Goal: Transaction & Acquisition: Register for event/course

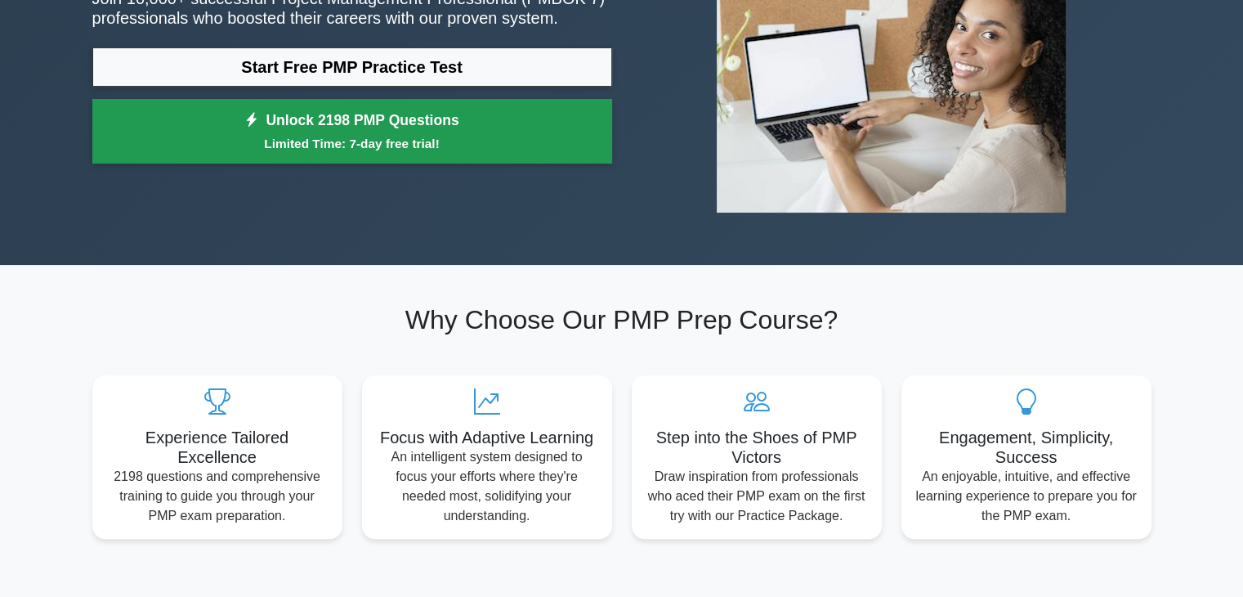
scroll to position [163, 0]
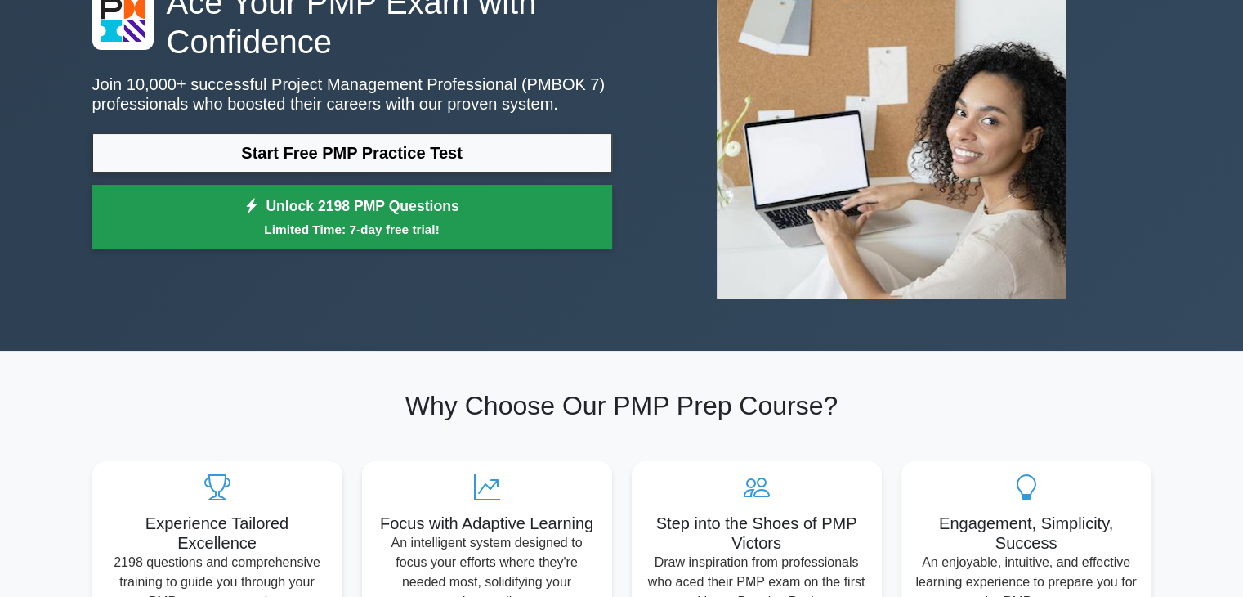
click at [324, 209] on link "Unlock 2198 PMP Questions Limited Time: 7-day free trial!" at bounding box center [352, 217] width 520 height 65
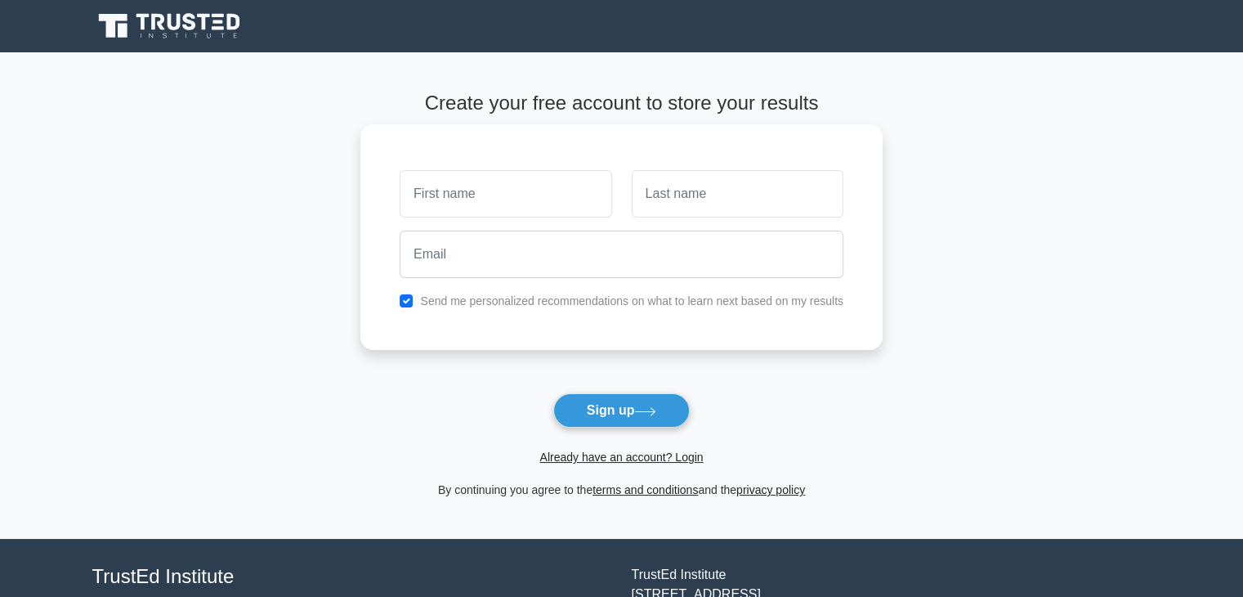
click at [412, 197] on input "text" at bounding box center [506, 193] width 212 height 47
type input "a"
type input "Abdulaziz"
click at [669, 199] on input "text" at bounding box center [738, 193] width 212 height 47
type input "Mohammed Said"
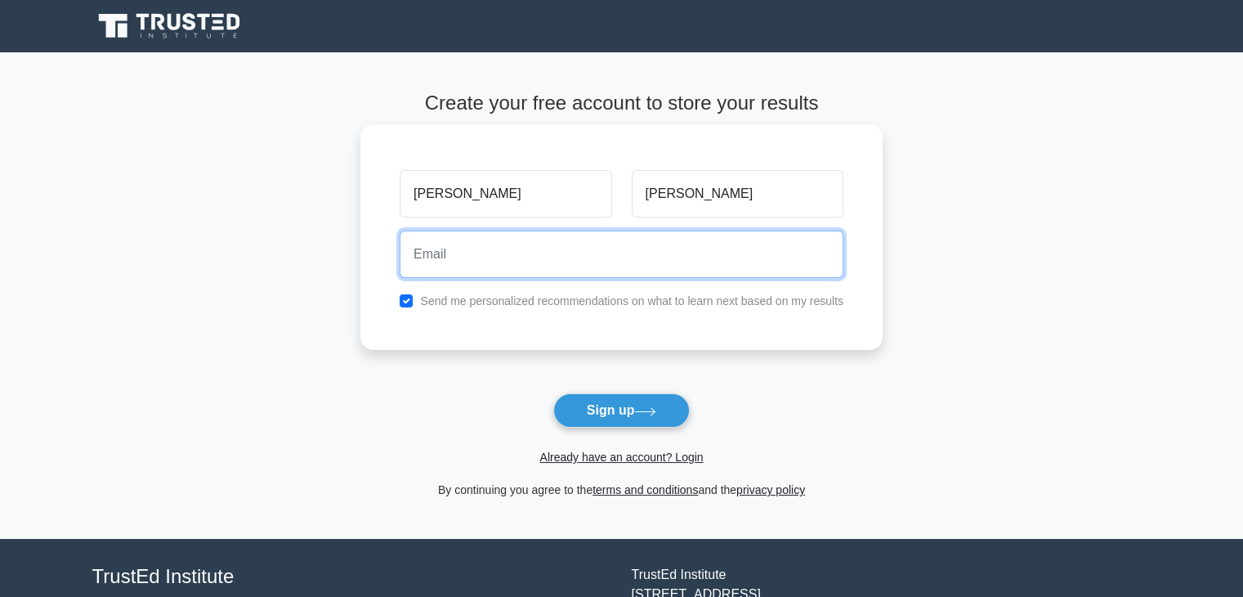
click at [464, 259] on input "email" at bounding box center [622, 253] width 444 height 47
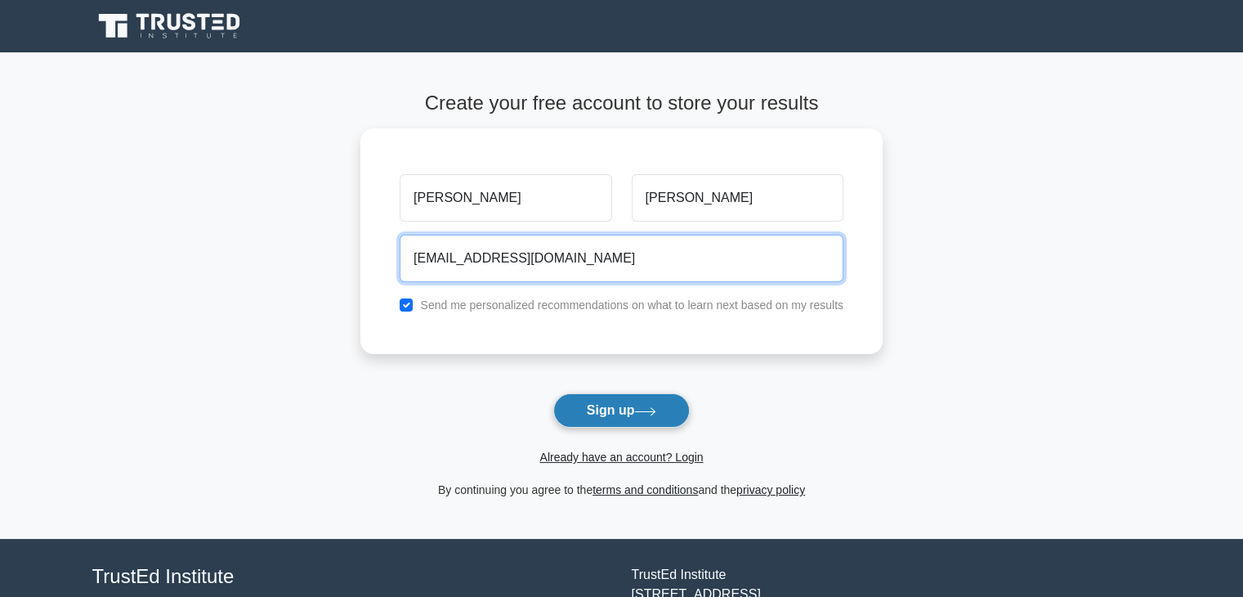
type input "azizbakurmanycivil2020@gmail.com"
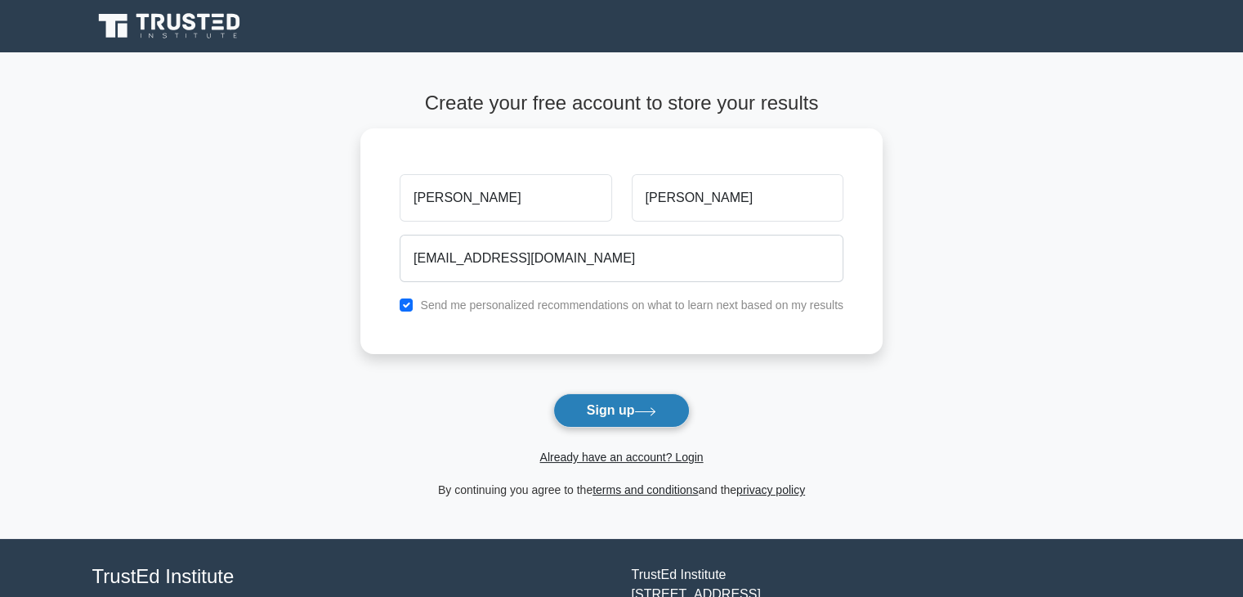
click at [617, 406] on button "Sign up" at bounding box center [621, 410] width 137 height 34
